Goal: Information Seeking & Learning: Find specific fact

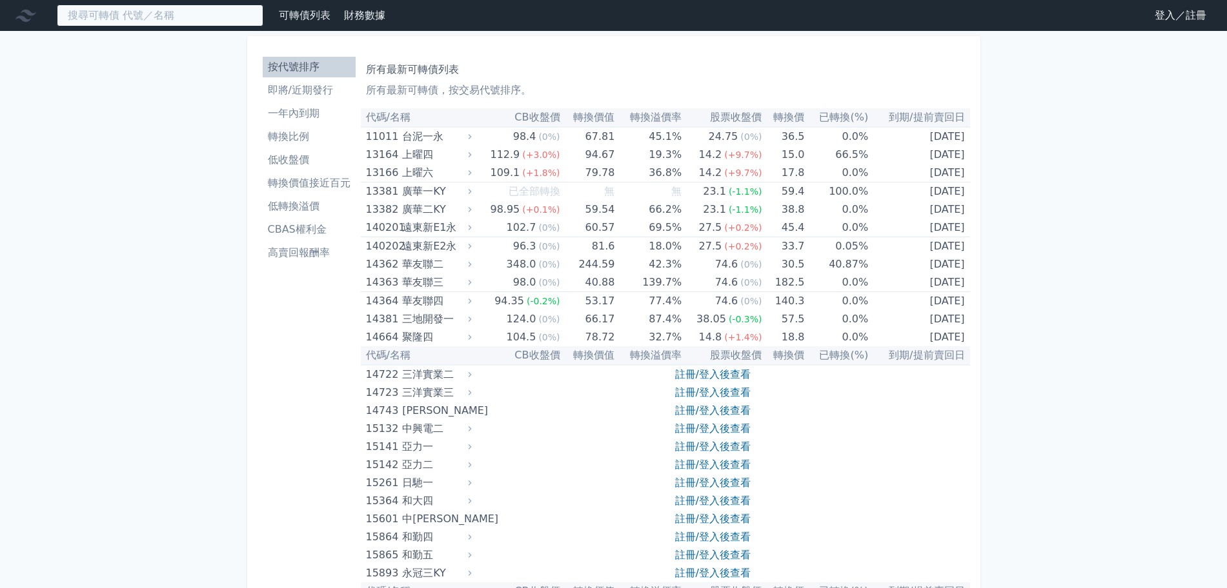
click at [144, 12] on input at bounding box center [160, 16] width 206 height 22
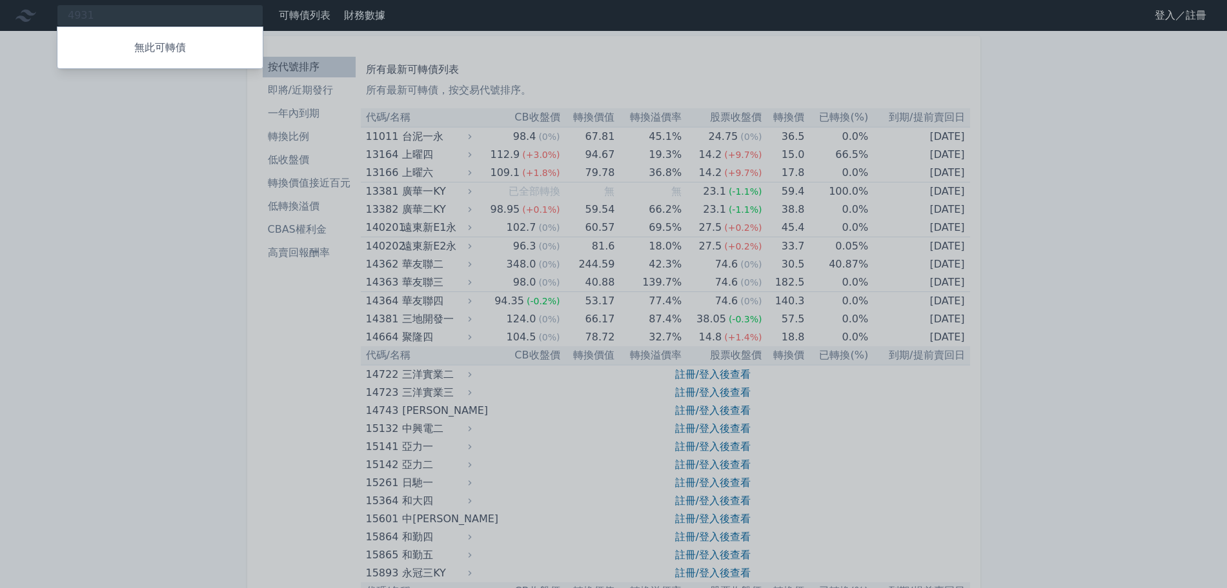
drag, startPoint x: 109, startPoint y: 6, endPoint x: 72, endPoint y: 30, distance: 44.4
click at [28, 16] on div at bounding box center [613, 294] width 1227 height 588
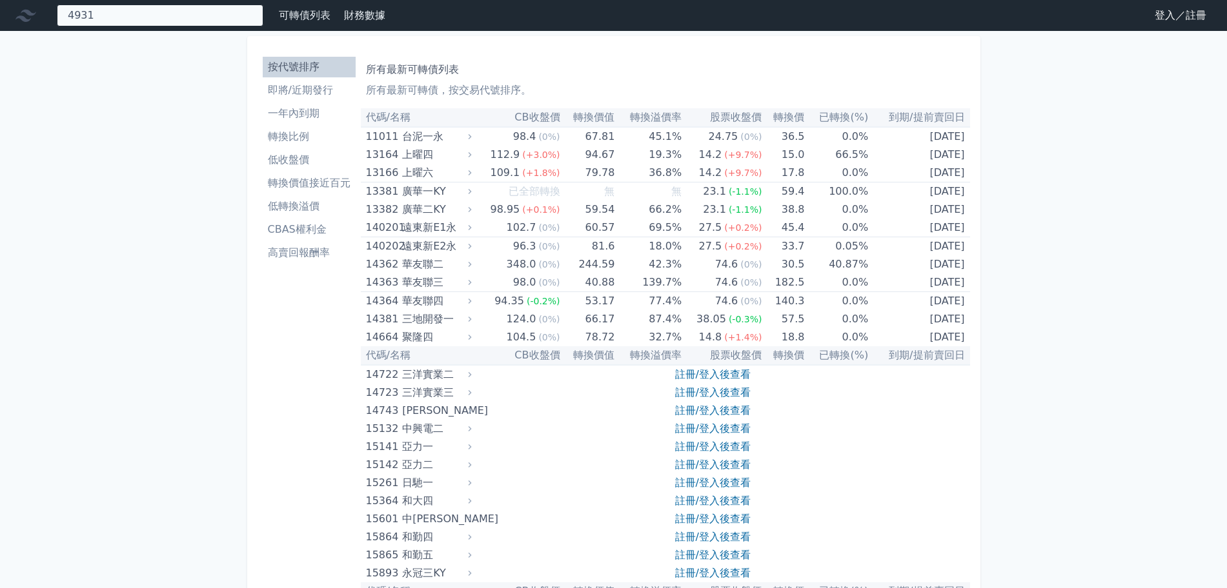
click at [106, 5] on div "4931 無此可轉債" at bounding box center [160, 16] width 206 height 22
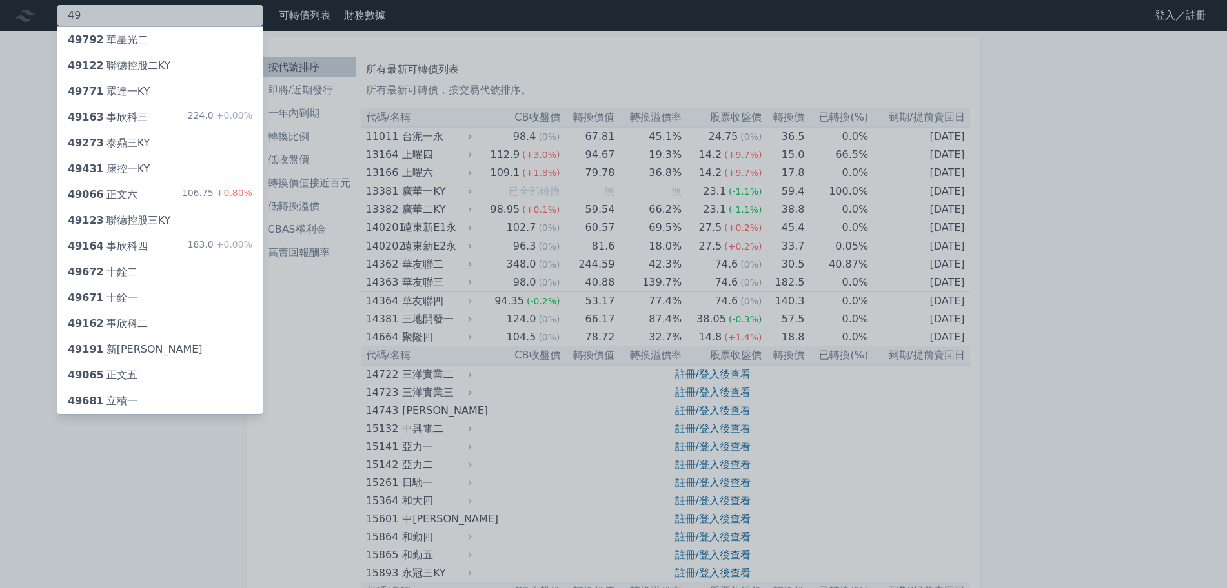
type input "4"
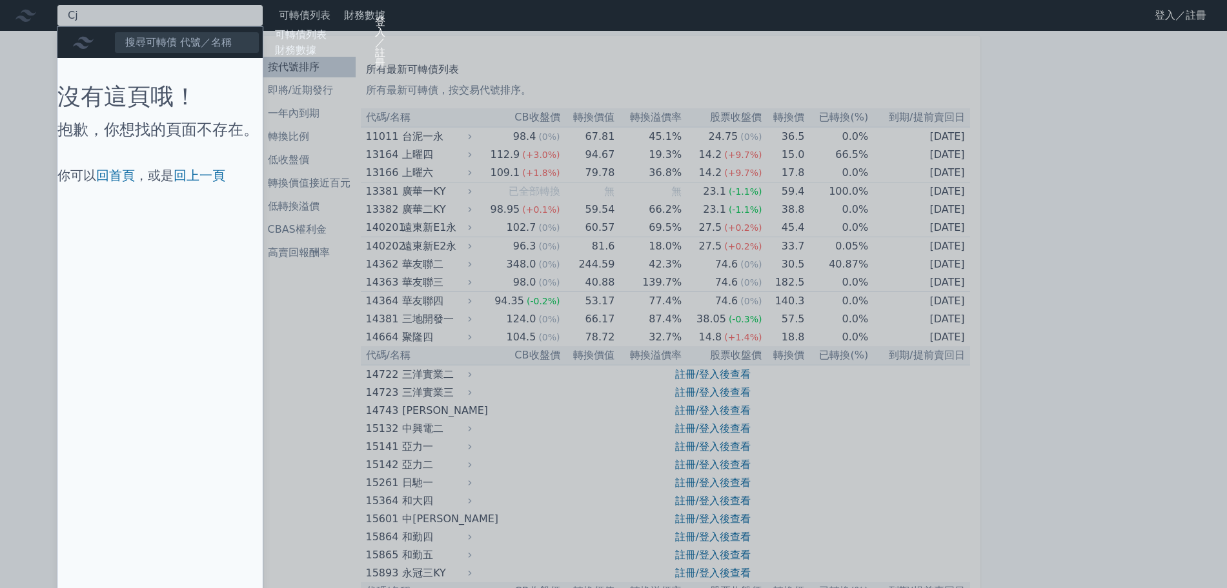
type input "C"
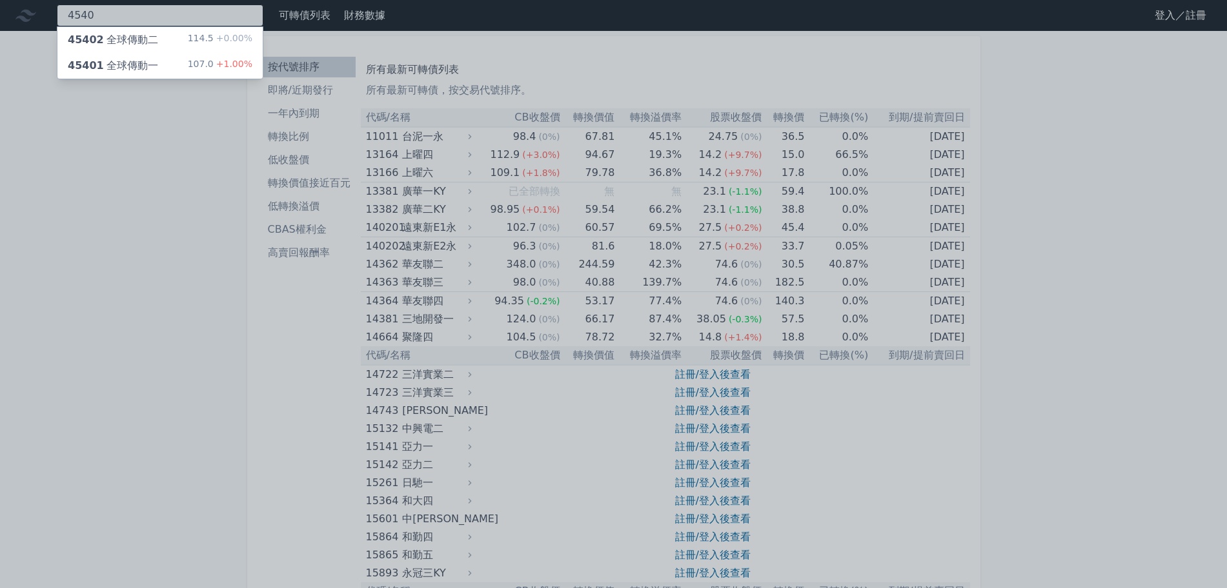
type input "4540"
click at [163, 34] on div "45402 全球傳動二 114.5 +0.00%" at bounding box center [159, 40] width 205 height 26
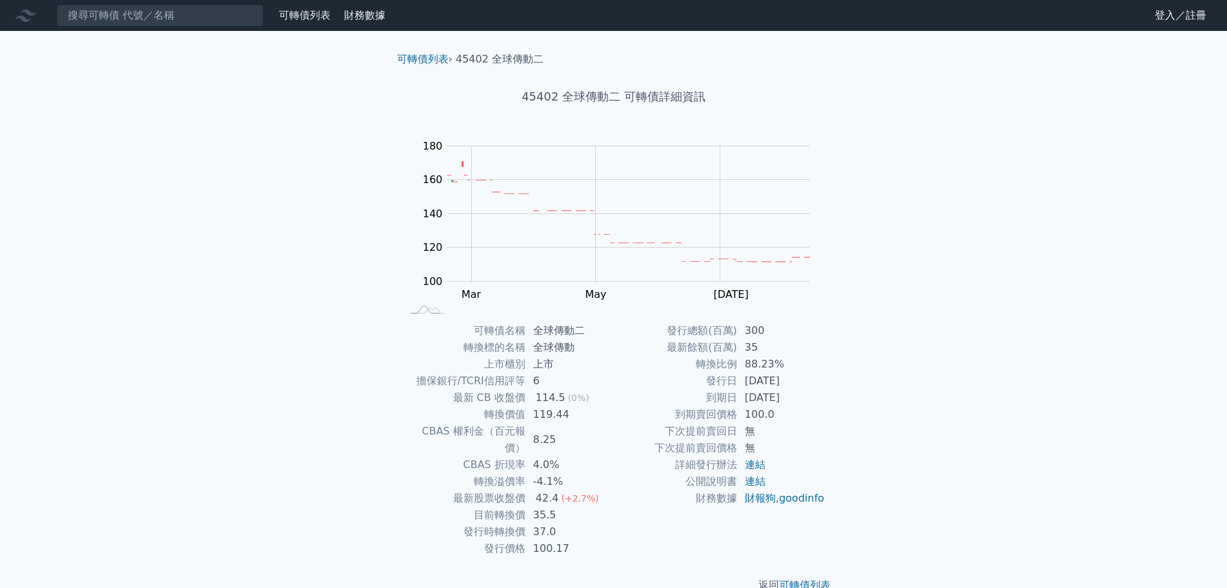
click at [141, 34] on div "可轉債列表 財務數據 可轉債列表 財務數據 登入／註冊 登入／註冊 可轉債列表 › 45402 全球傳動二 45402 全球傳動二 可轉債詳細資訊 Zoom …" at bounding box center [613, 307] width 1227 height 614
click at [139, 28] on nav "可轉債列表 財務數據 可轉債列表 財務數據 登入／註冊 登入／註冊" at bounding box center [613, 15] width 1227 height 31
click at [126, 18] on input at bounding box center [160, 16] width 206 height 22
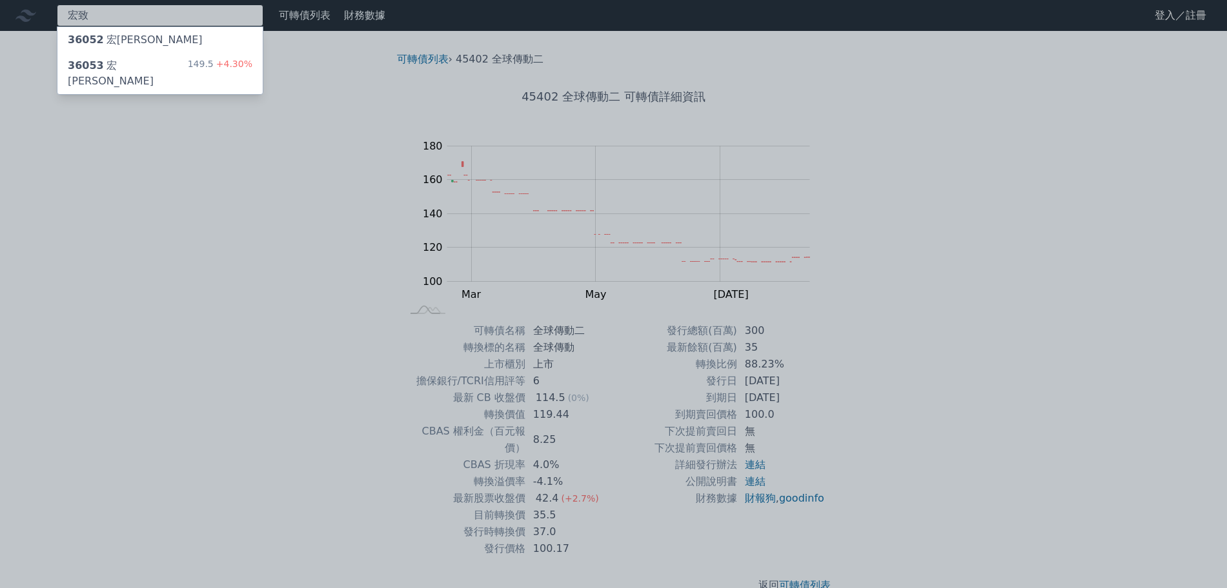
type input "宏致"
click at [139, 72] on div "36053 宏致三 149.5 +4.30%" at bounding box center [159, 73] width 205 height 41
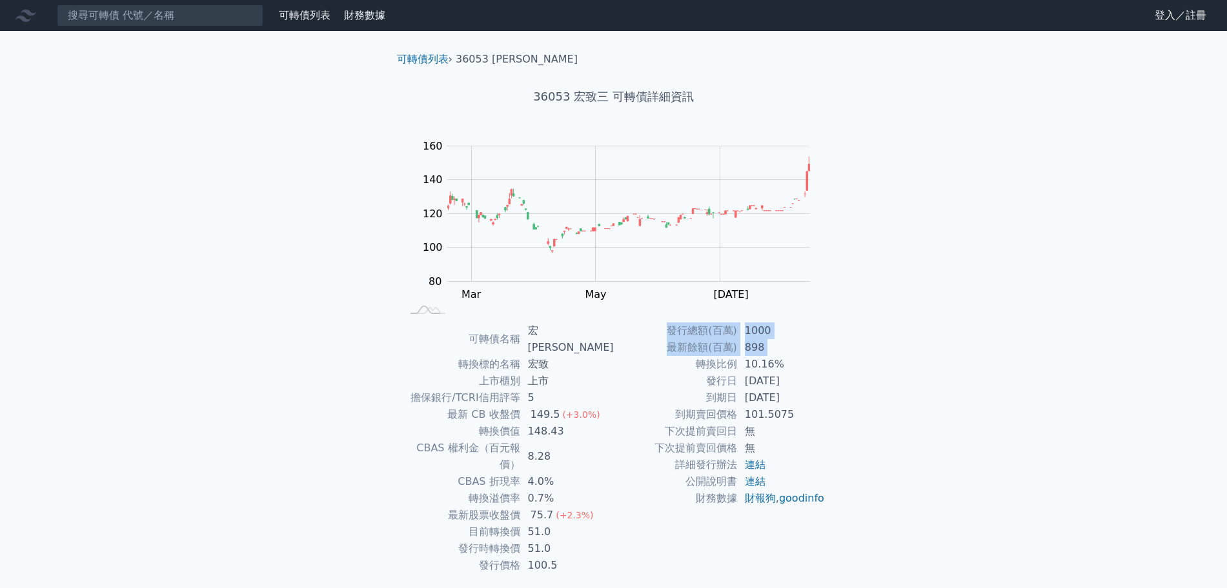
drag, startPoint x: 688, startPoint y: 369, endPoint x: 848, endPoint y: 358, distance: 159.7
click at [848, 358] on div "可轉債列表 › 36053 宏致三 36053 宏致三 可轉債詳細資訊 Zoom Out 100 70 80 90 100 110 120 180 140 1…" at bounding box center [614, 331] width 496 height 600
